Goal: Task Accomplishment & Management: Manage account settings

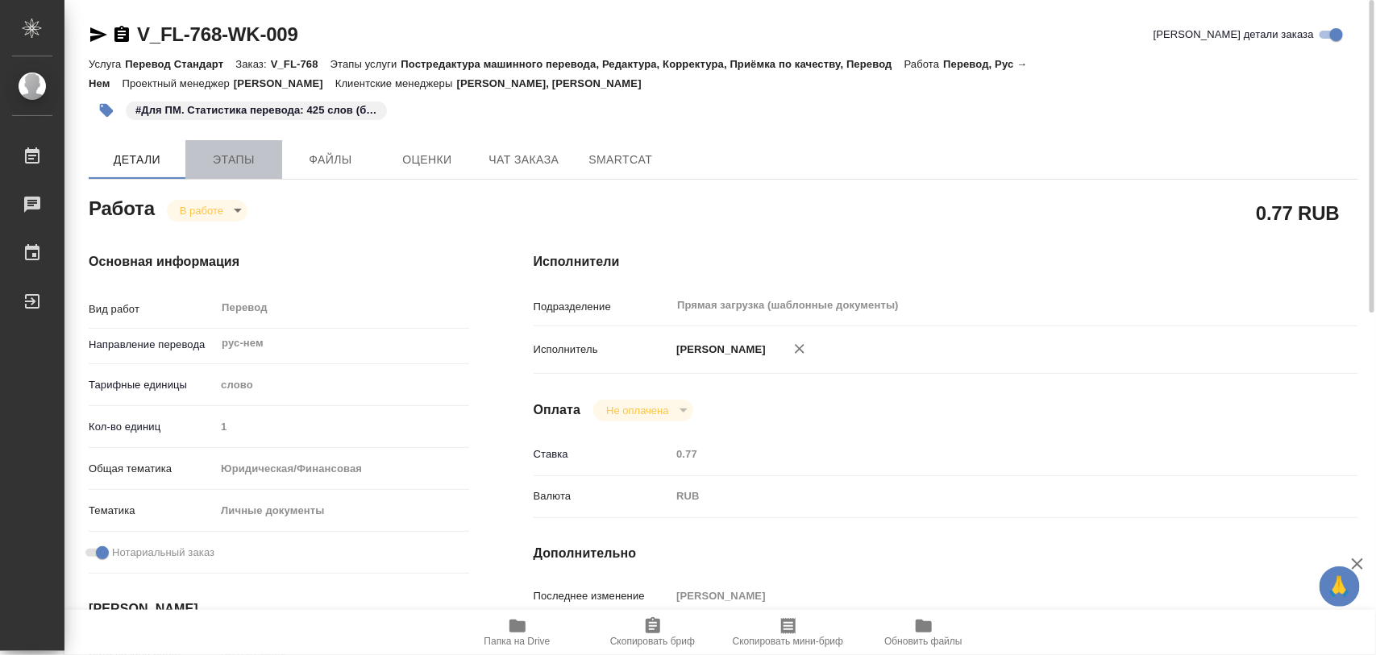
click at [244, 160] on span "Этапы" at bounding box center [233, 160] width 77 height 20
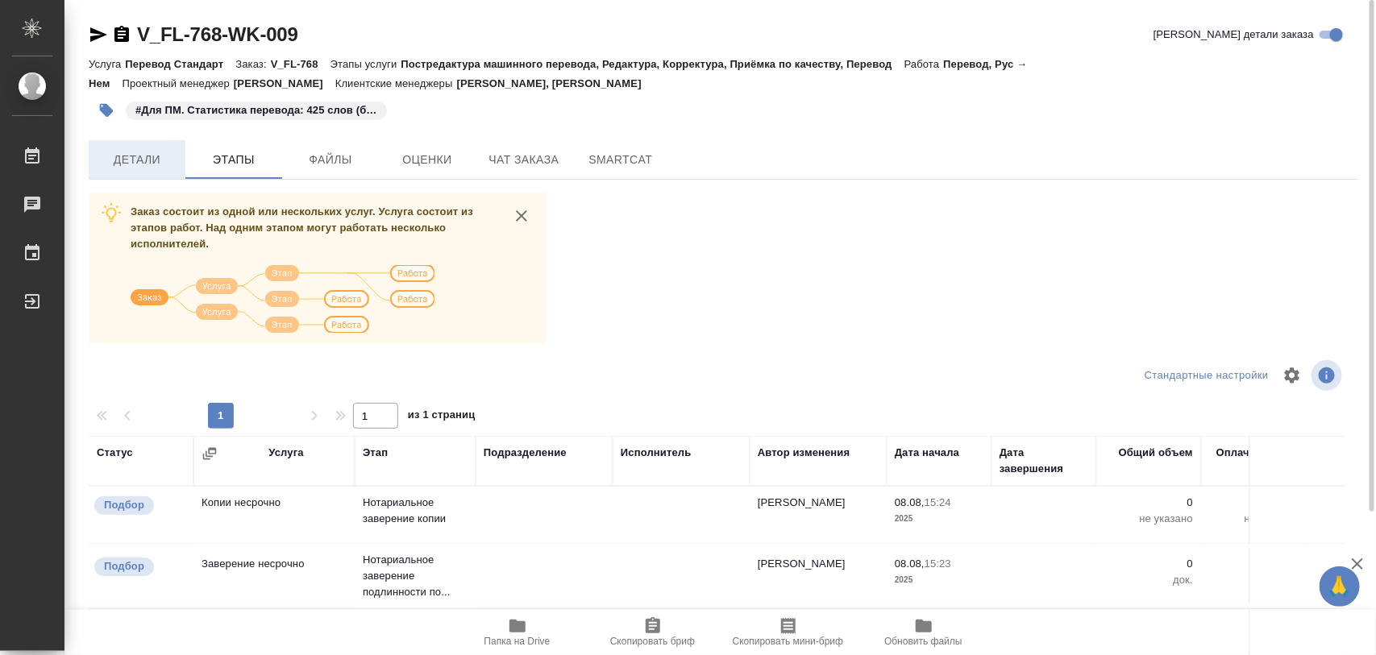
click at [139, 163] on span "Детали" at bounding box center [136, 160] width 77 height 20
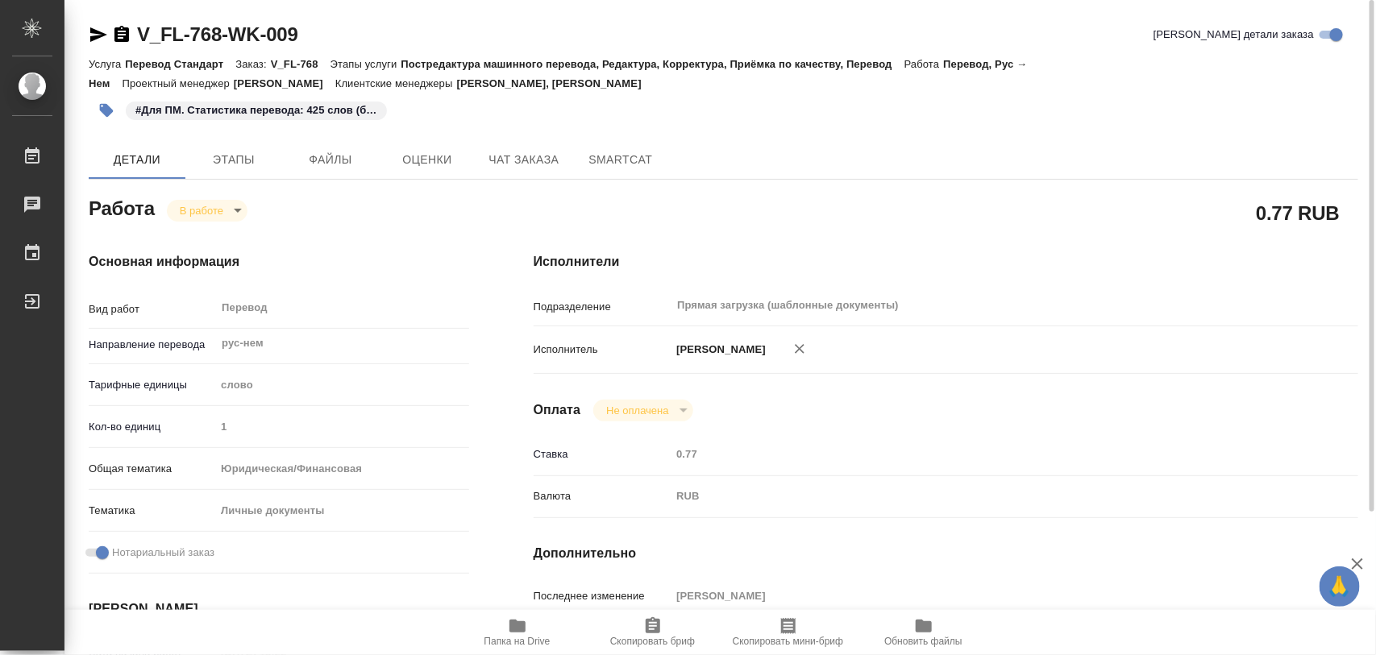
type textarea "x"
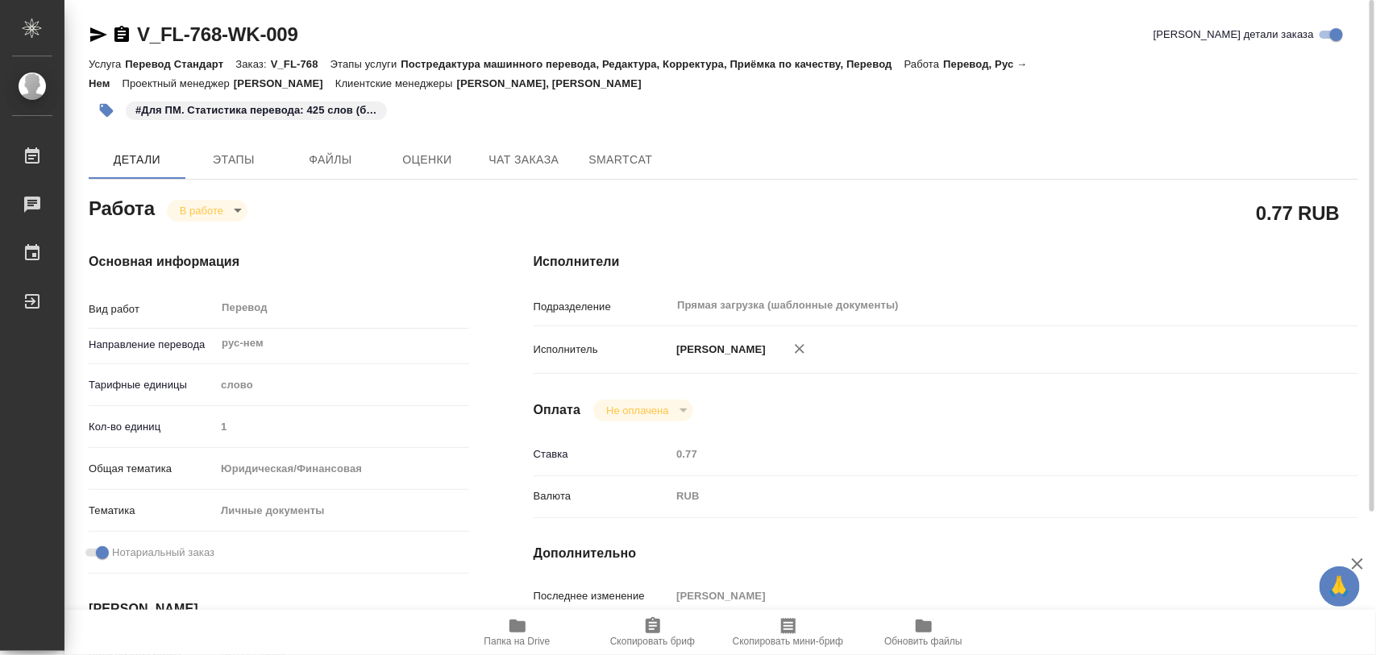
type textarea "x"
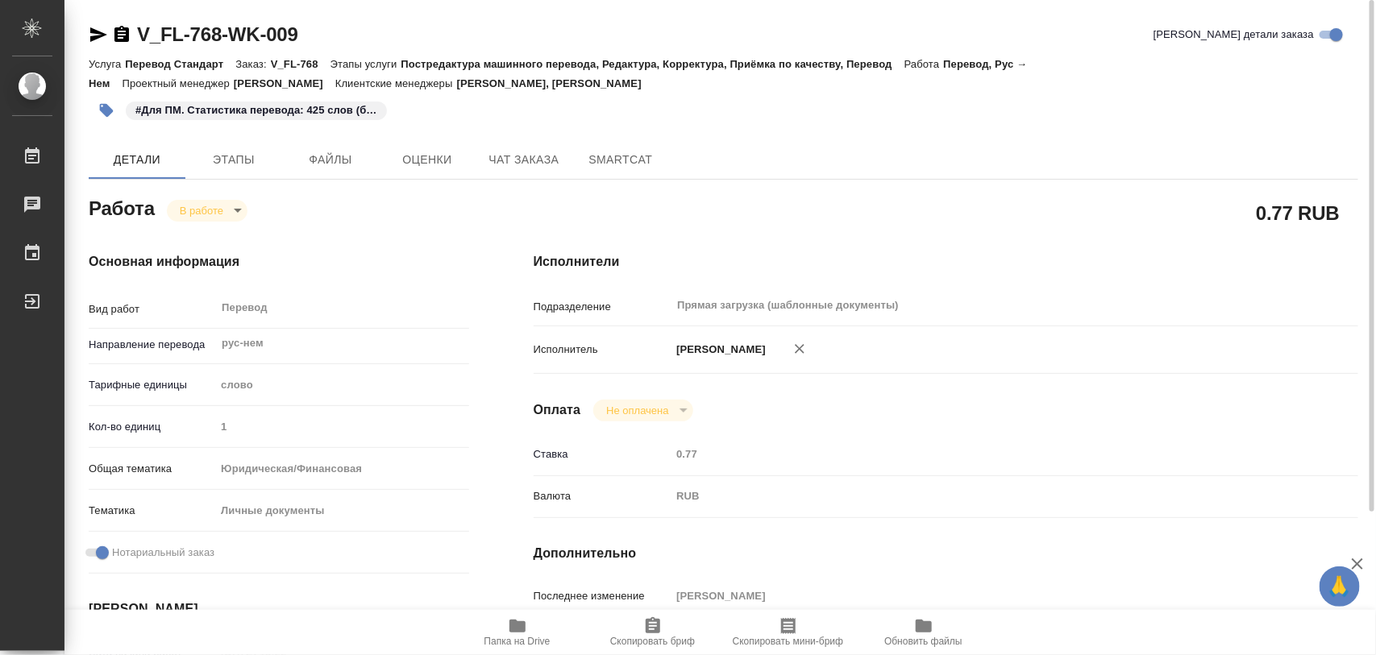
type textarea "x"
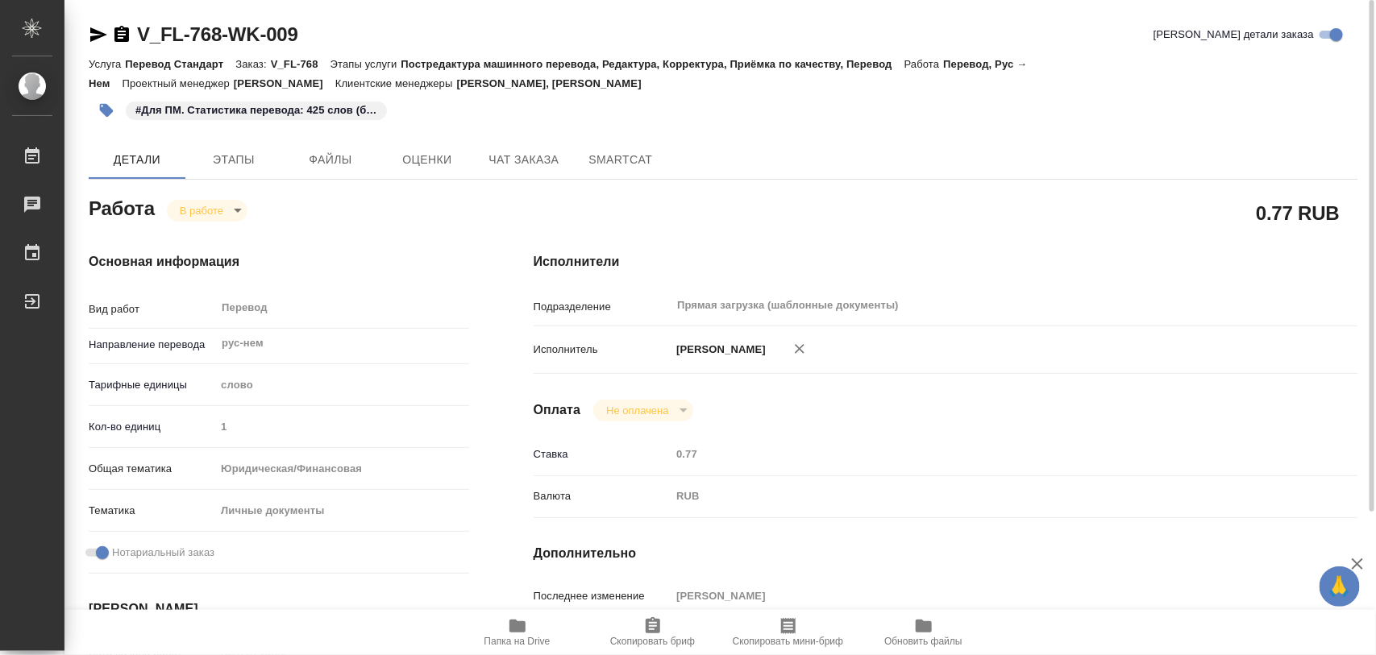
click at [234, 207] on body "🙏 .cls-1 fill:#fff; AWATERA Iglakov Maksim Работы 0 Чаты График Выйти V_FL-768-…" at bounding box center [688, 327] width 1376 height 655
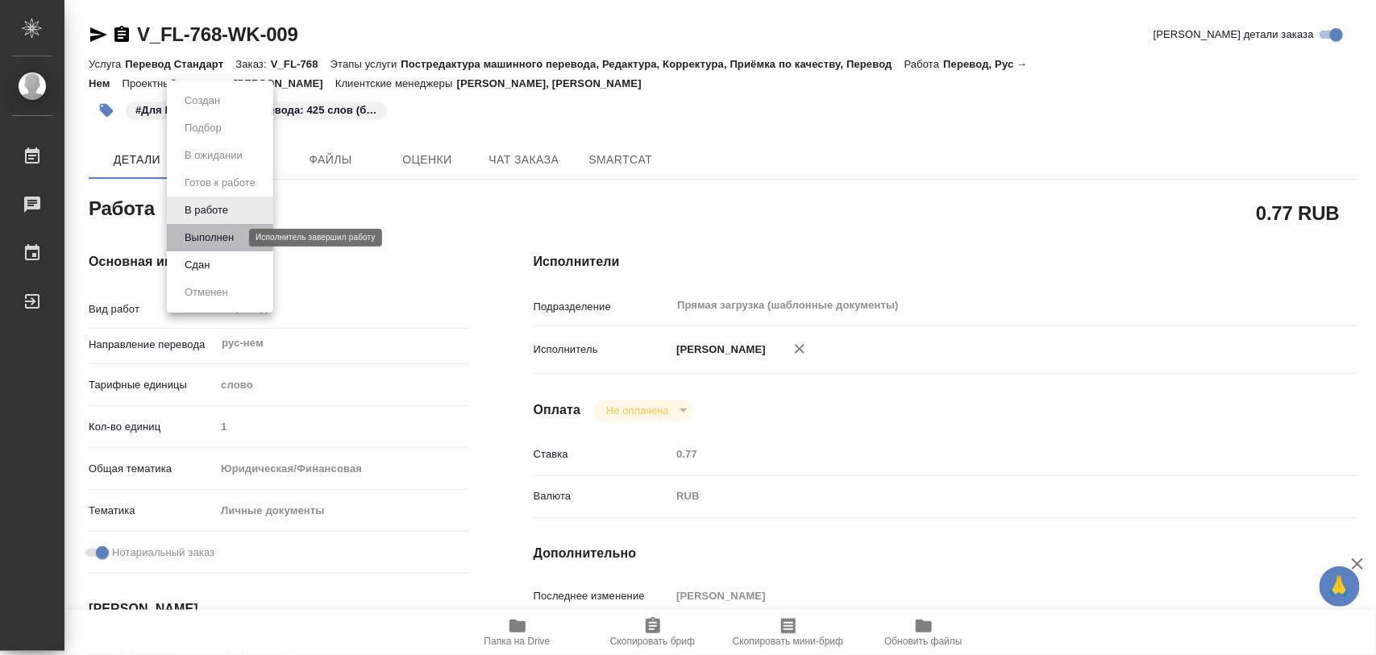
click at [227, 231] on button "Выполнен" at bounding box center [209, 238] width 59 height 18
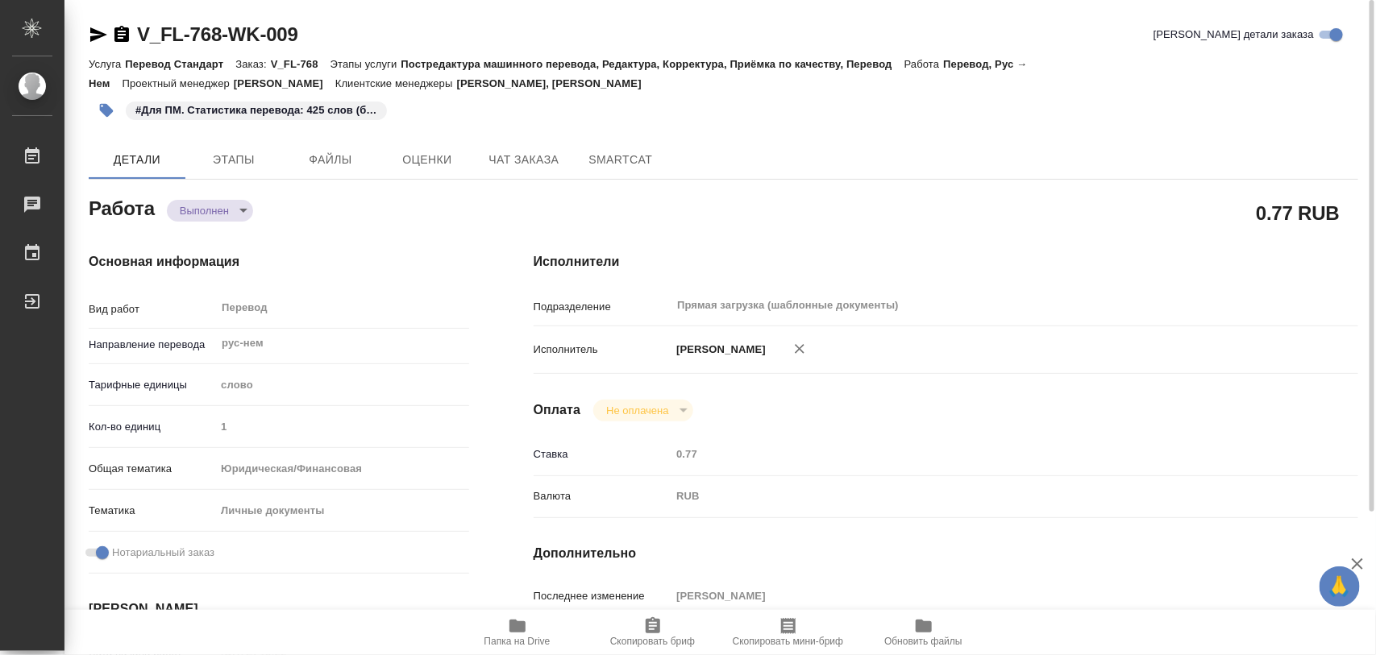
type textarea "x"
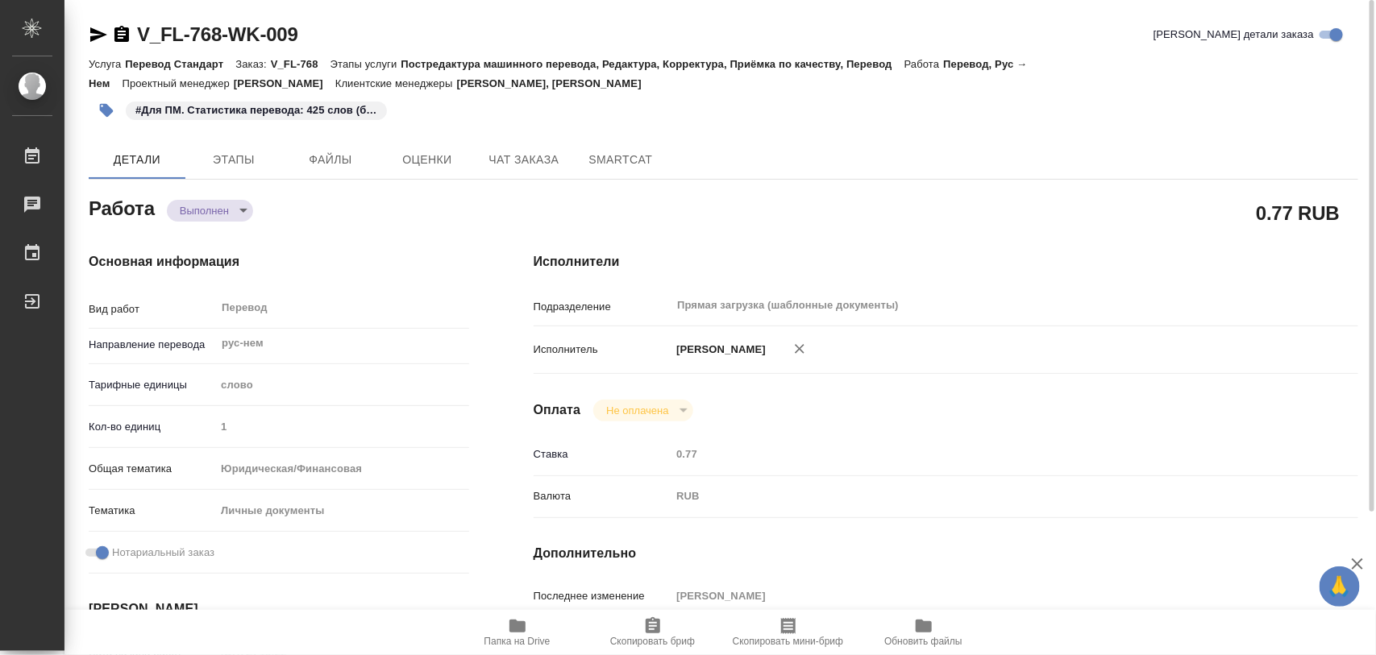
type textarea "x"
